Goal: Task Accomplishment & Management: Manage account settings

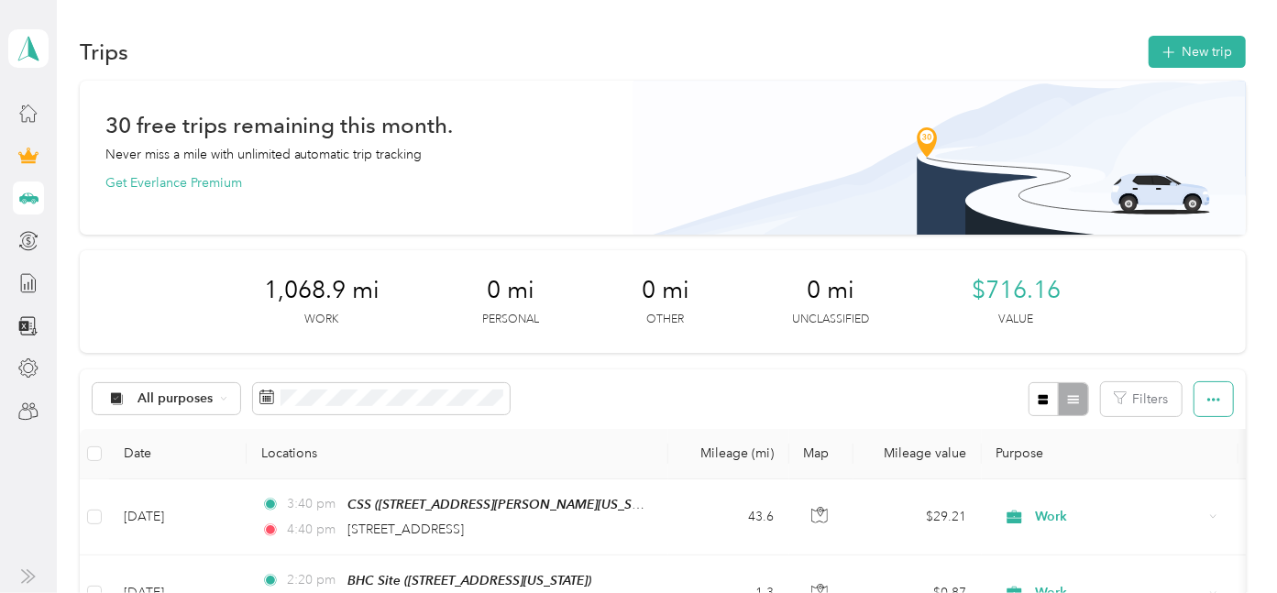
click at [1210, 396] on icon "button" at bounding box center [1213, 399] width 13 height 13
click at [1199, 312] on div "1,068.9 mi Work 0 mi Personal 0 mi Other 0 mi Unclassified $716.16 Value" at bounding box center [663, 301] width 1166 height 103
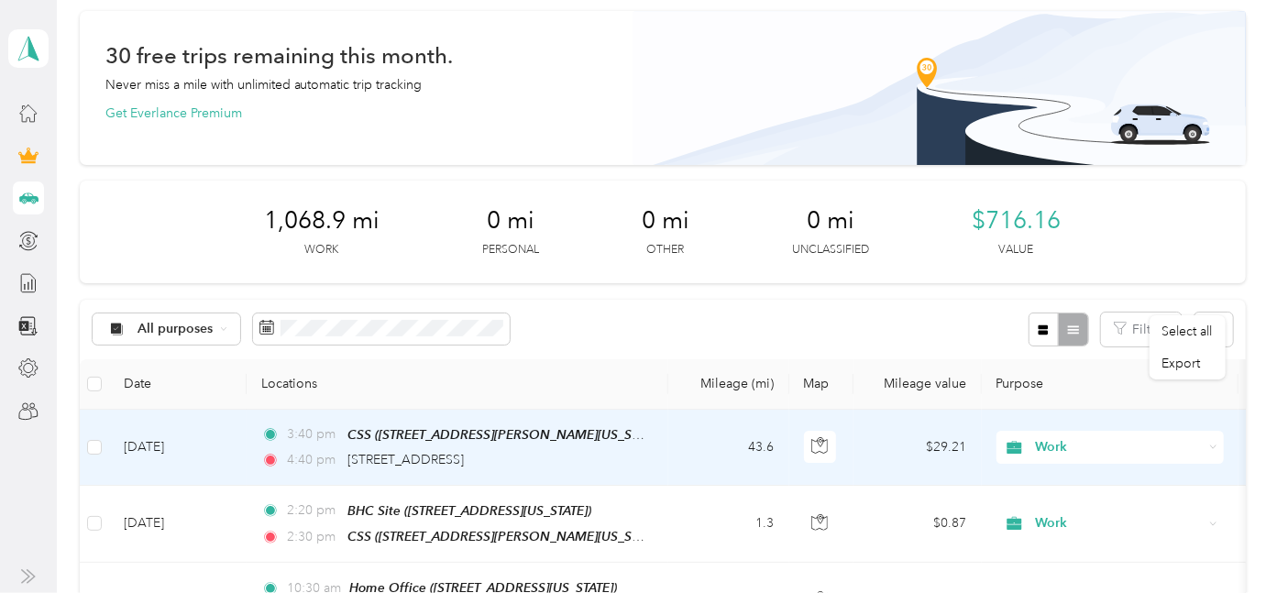
scroll to position [102, 0]
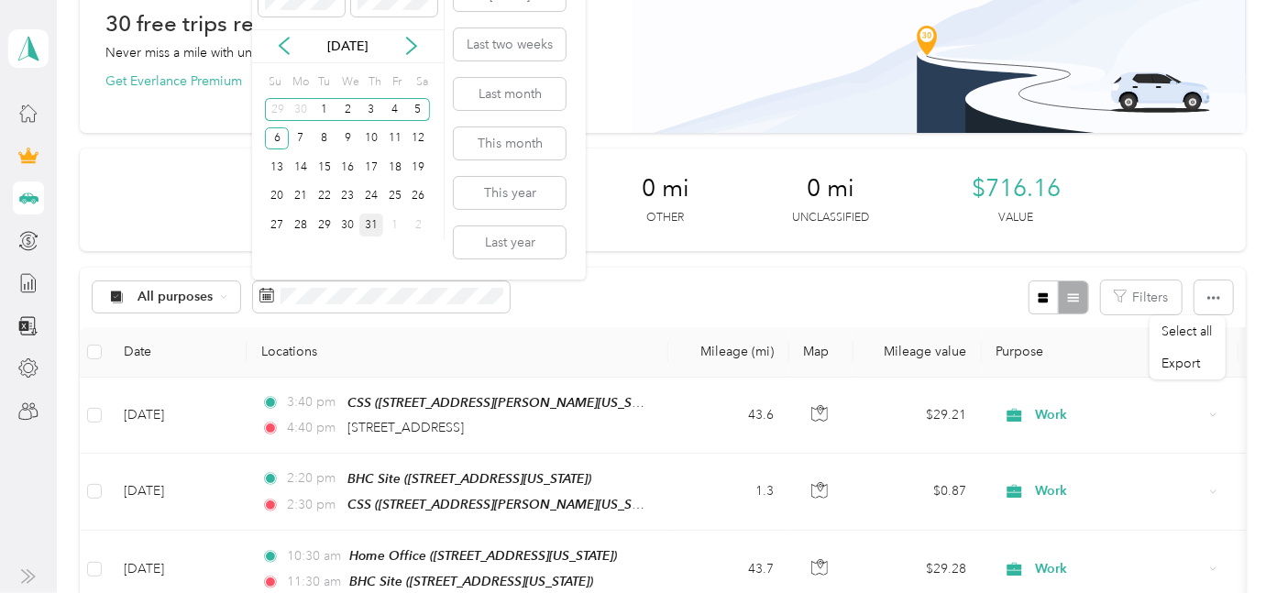
click at [375, 226] on div "31" at bounding box center [371, 225] width 24 height 23
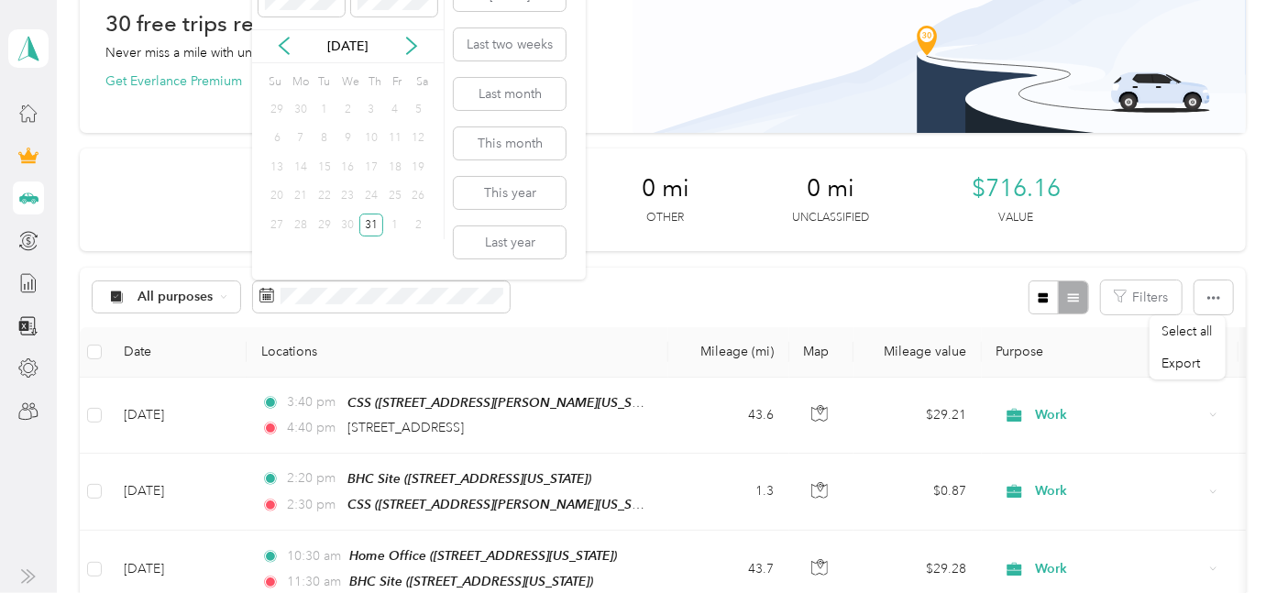
click at [320, 111] on div "1" at bounding box center [325, 109] width 24 height 23
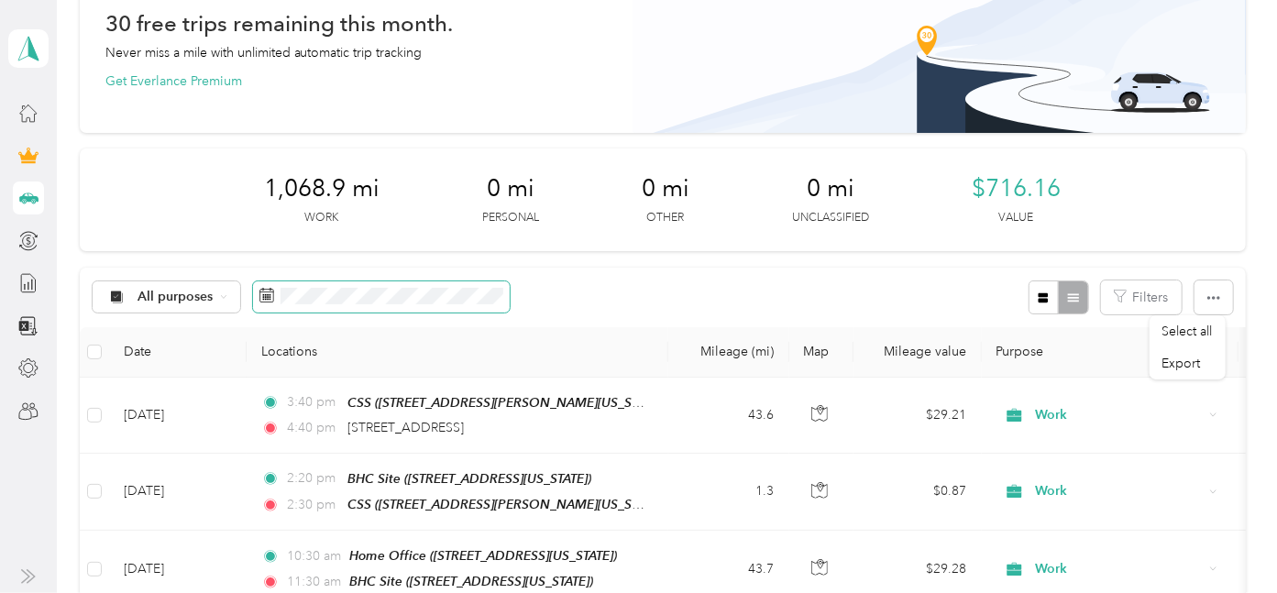
click at [260, 293] on icon at bounding box center [266, 295] width 15 height 15
click at [265, 295] on rect at bounding box center [266, 295] width 2 height 2
click at [276, 295] on span at bounding box center [381, 296] width 257 height 31
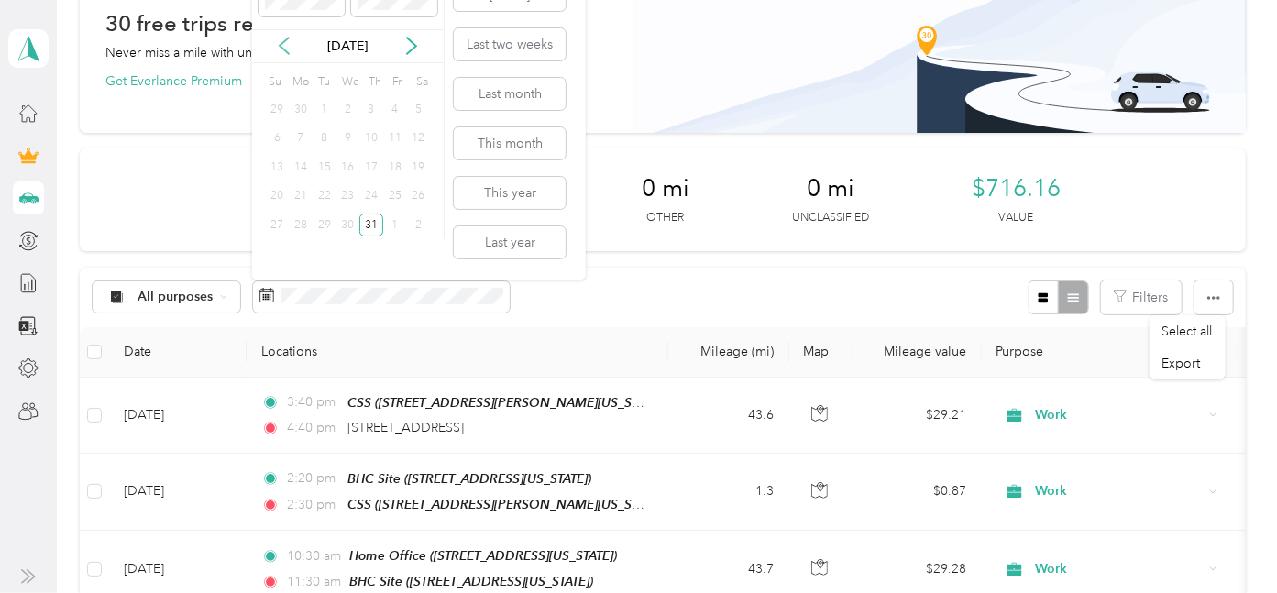
click at [288, 49] on icon at bounding box center [284, 46] width 18 height 18
click at [412, 43] on icon at bounding box center [411, 46] width 9 height 16
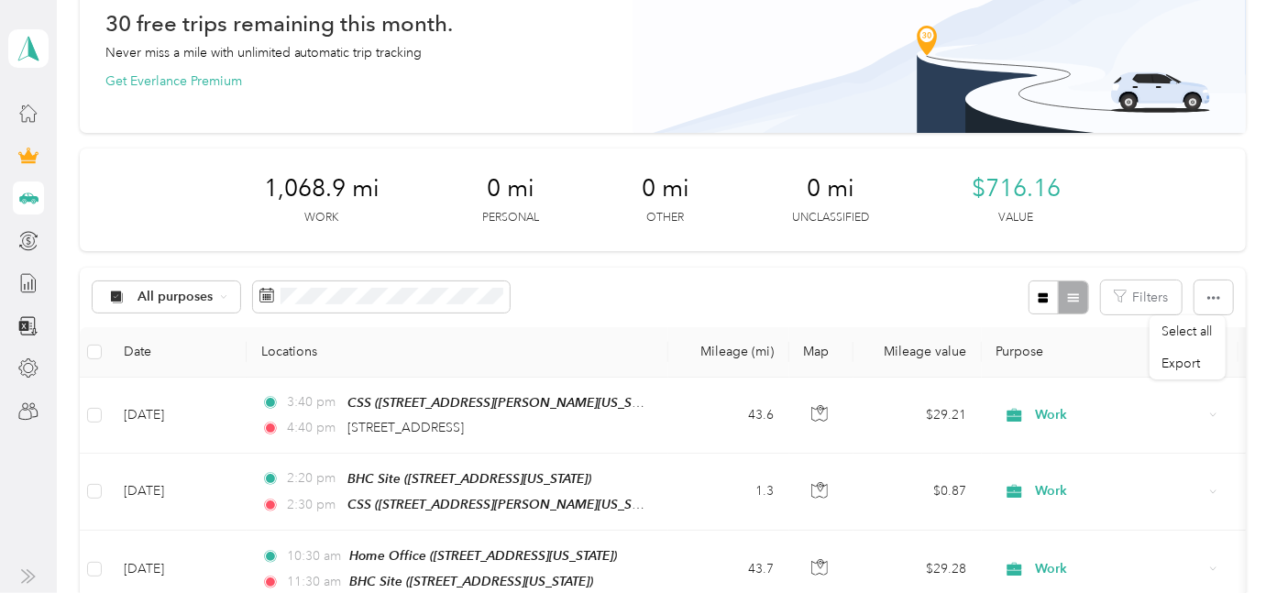
click at [633, 302] on div "All purposes Filters" at bounding box center [663, 298] width 1166 height 60
click at [30, 115] on icon at bounding box center [28, 113] width 20 height 20
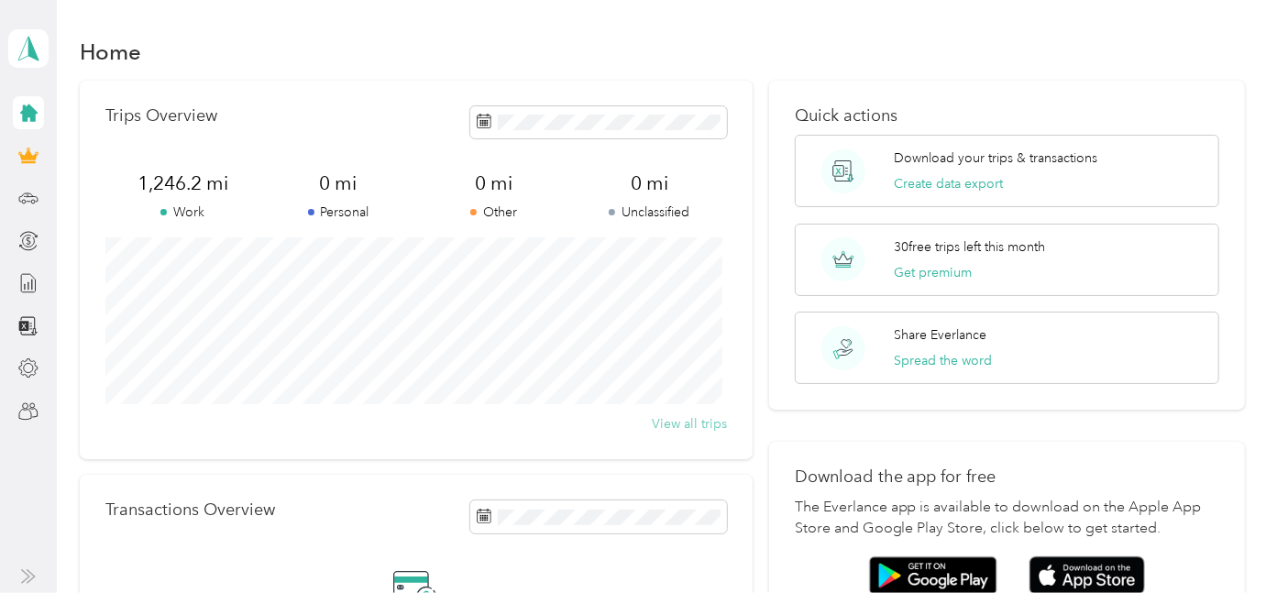
click at [702, 423] on button "View all trips" at bounding box center [689, 423] width 75 height 19
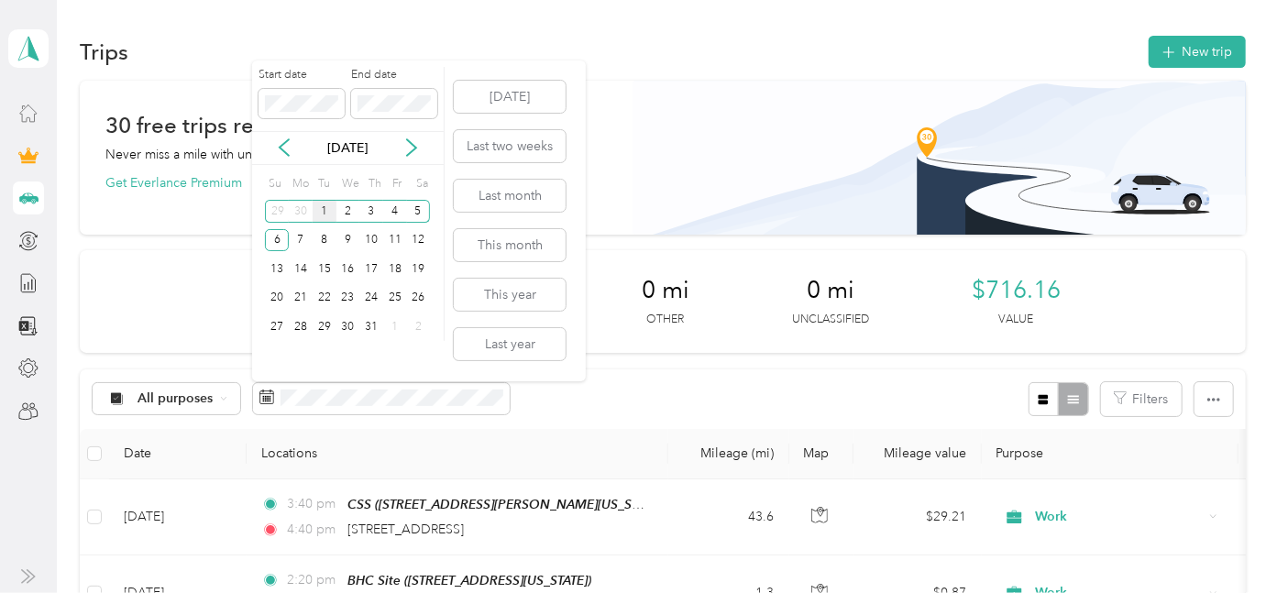
click at [326, 205] on div "1" at bounding box center [325, 211] width 24 height 23
click at [368, 322] on div "31" at bounding box center [371, 326] width 24 height 23
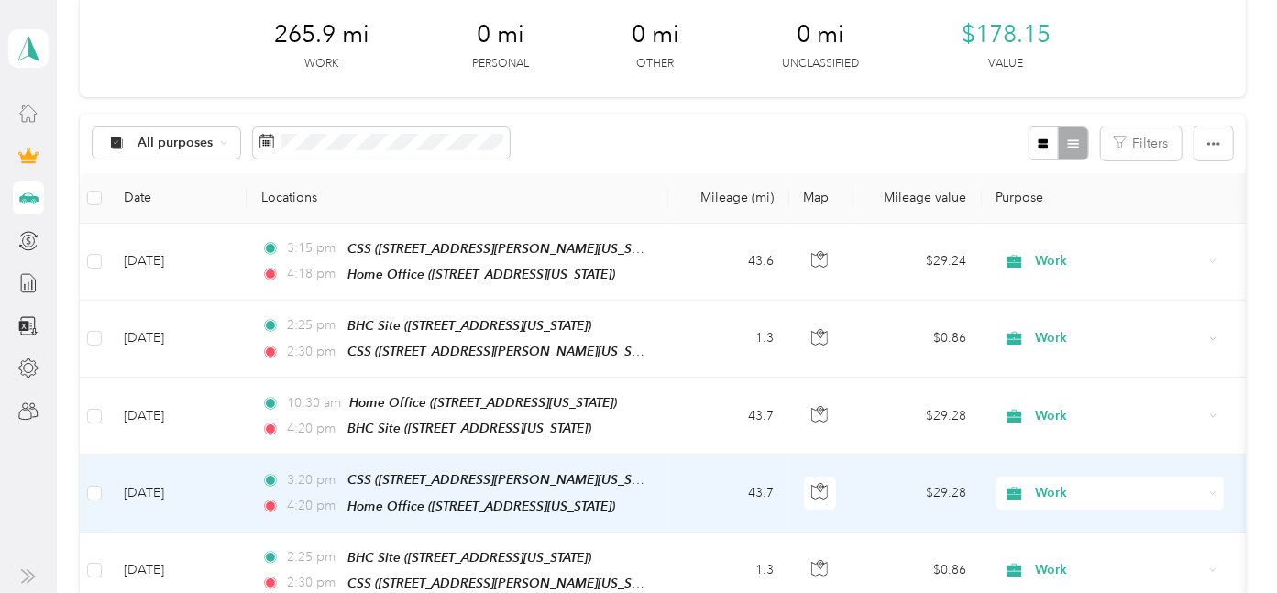
scroll to position [203, 0]
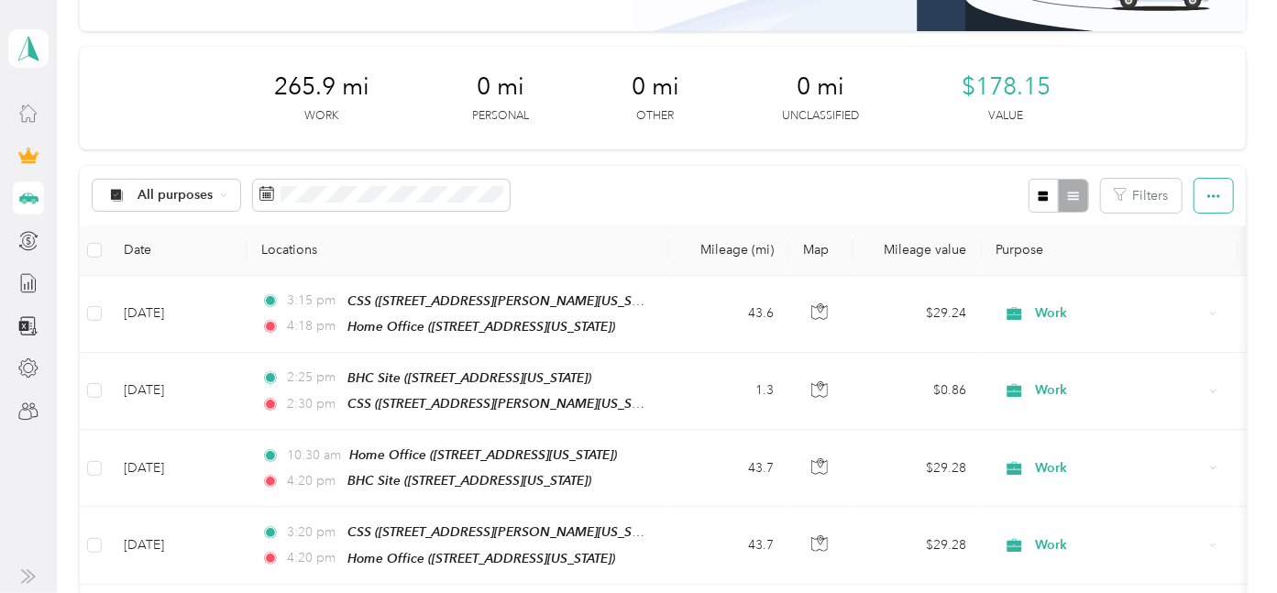
click at [1213, 194] on button "button" at bounding box center [1213, 196] width 38 height 34
click at [1189, 264] on span "Export" at bounding box center [1181, 262] width 38 height 16
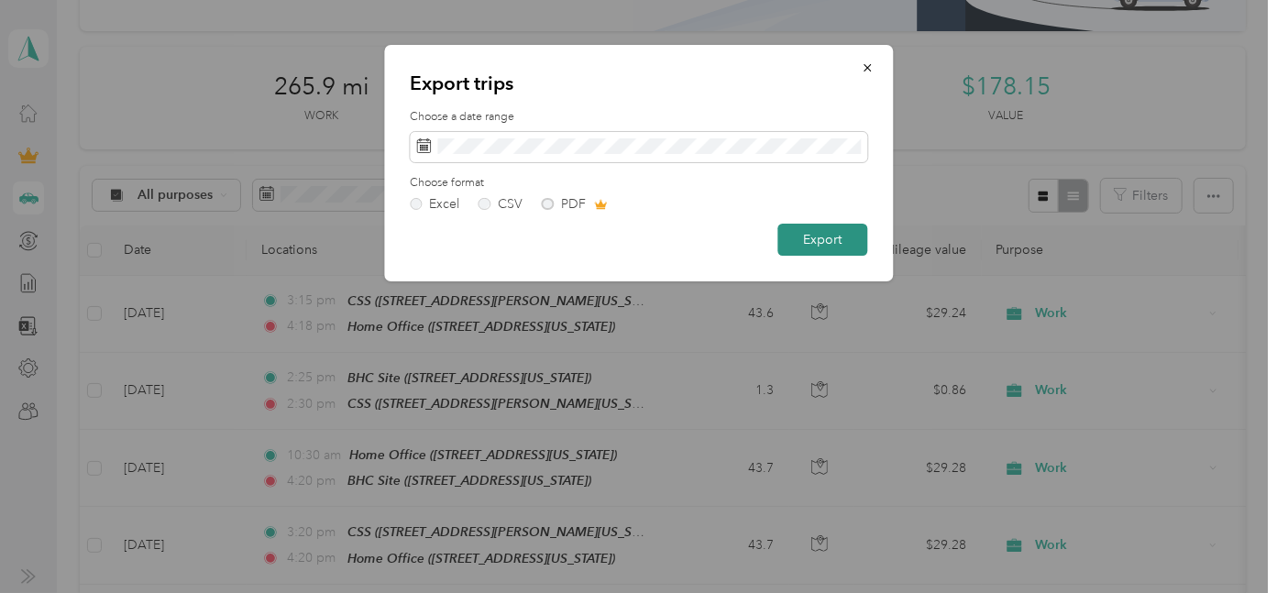
click at [820, 243] on button "Export" at bounding box center [822, 240] width 90 height 32
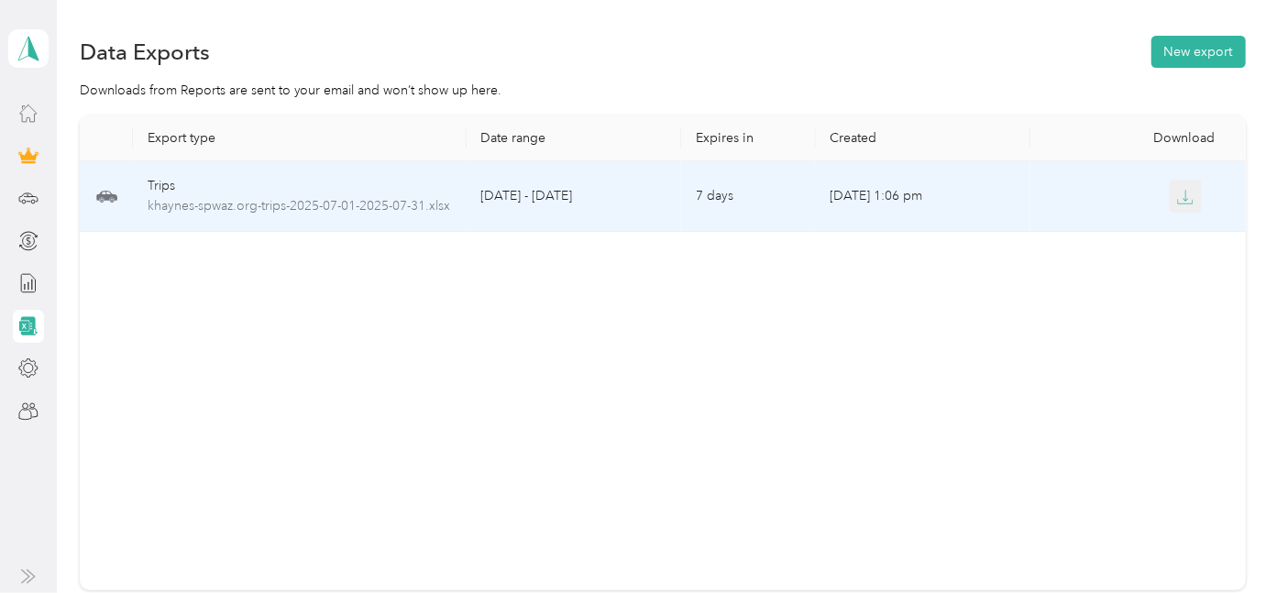
click at [1183, 199] on icon "button" at bounding box center [1185, 195] width 5 height 11
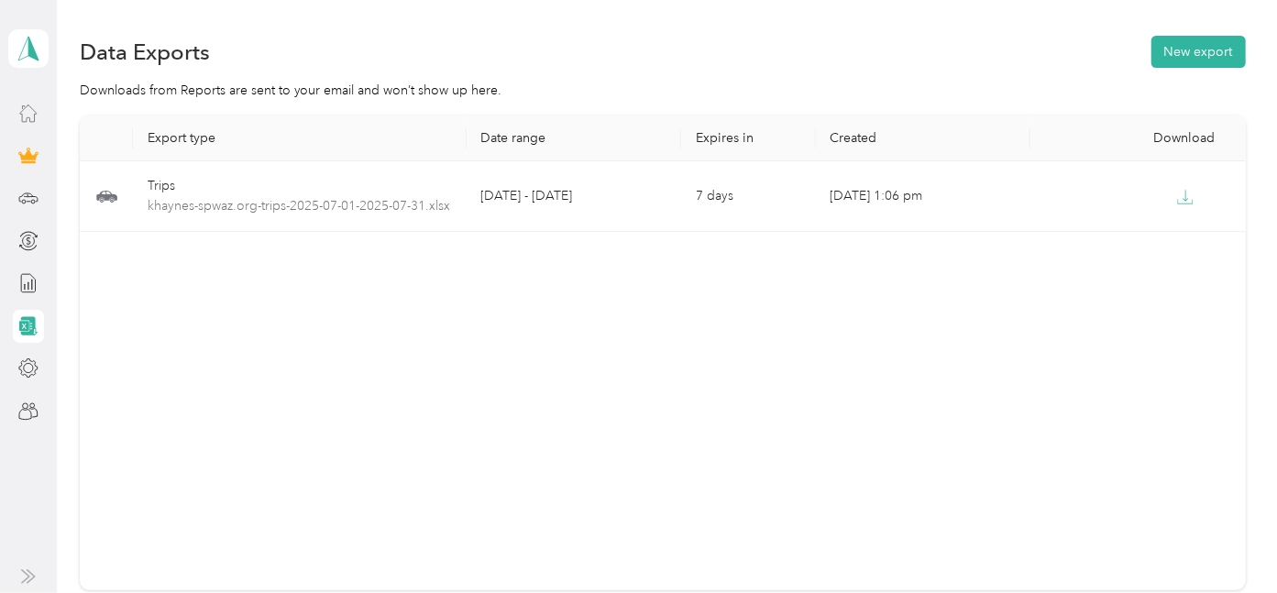
drag, startPoint x: 475, startPoint y: 319, endPoint x: 482, endPoint y: 327, distance: 11.0
click at [475, 319] on div "Export type Date range Expires in Created Download Trips khaynes-spwaz.org-trip…" at bounding box center [663, 352] width 1166 height 475
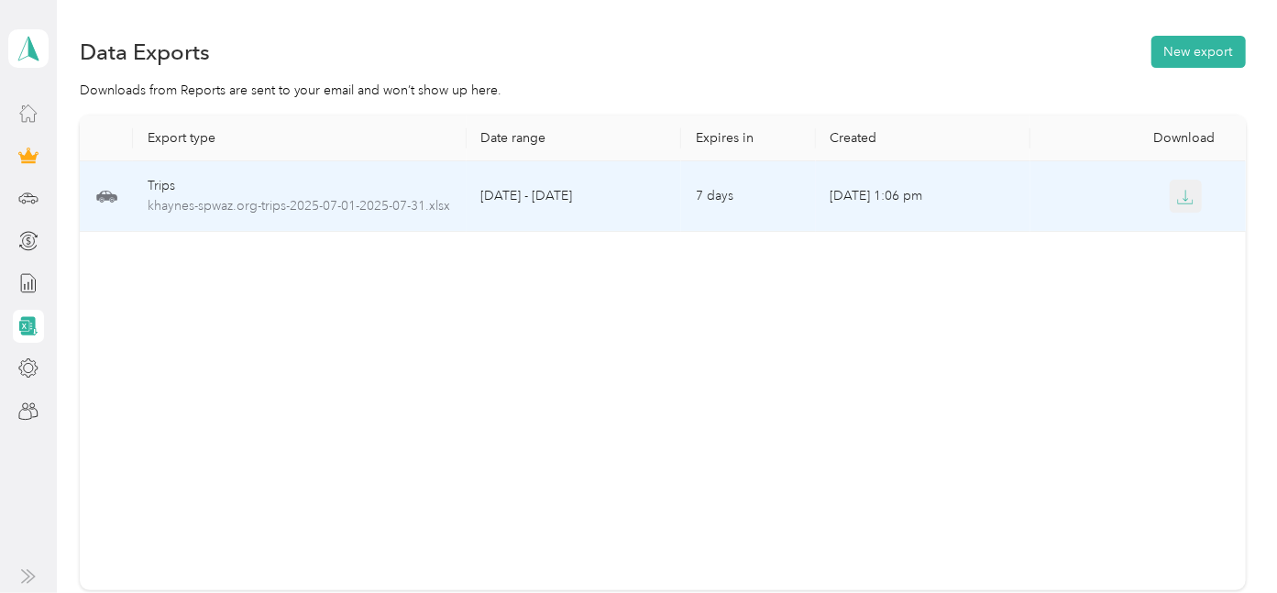
click at [1177, 199] on icon "button" at bounding box center [1185, 197] width 16 height 16
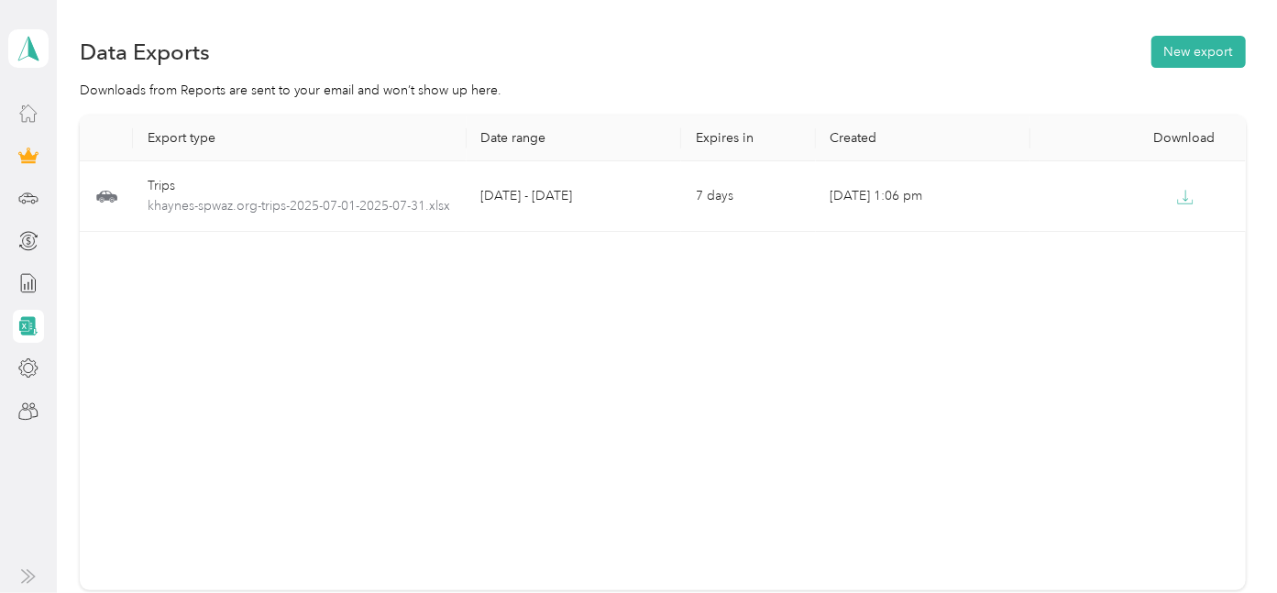
click at [1118, 328] on div "Export type Date range Expires in Created Download Trips khaynes-spwaz.org-trip…" at bounding box center [663, 352] width 1166 height 475
